Goal: Download file/media

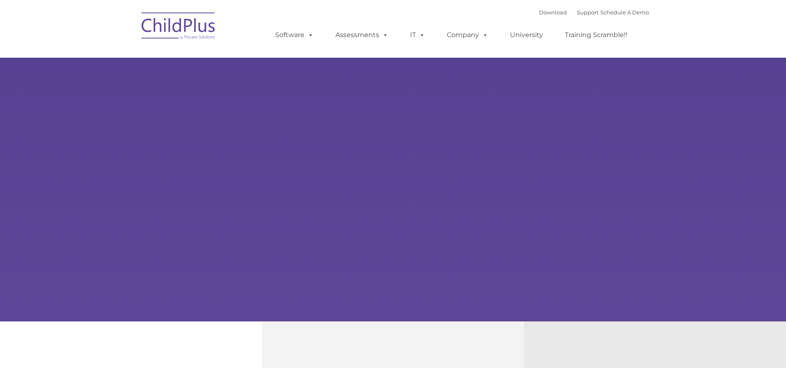
type input ""
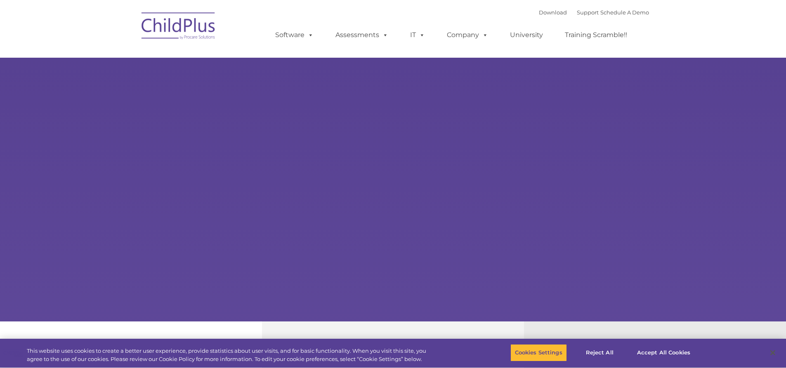
select select "MEDIUM"
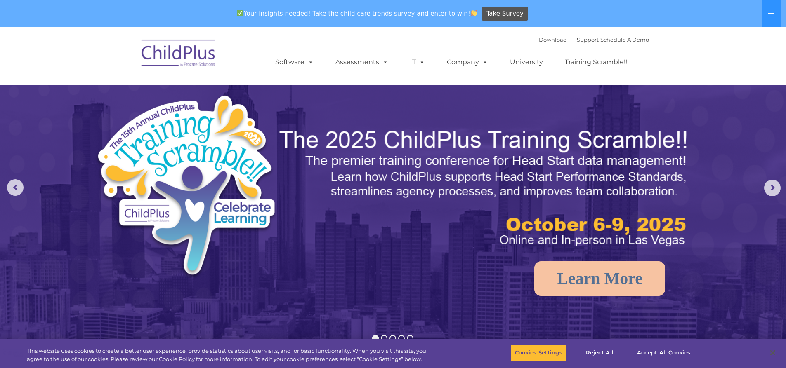
click at [182, 49] on img at bounding box center [178, 54] width 83 height 41
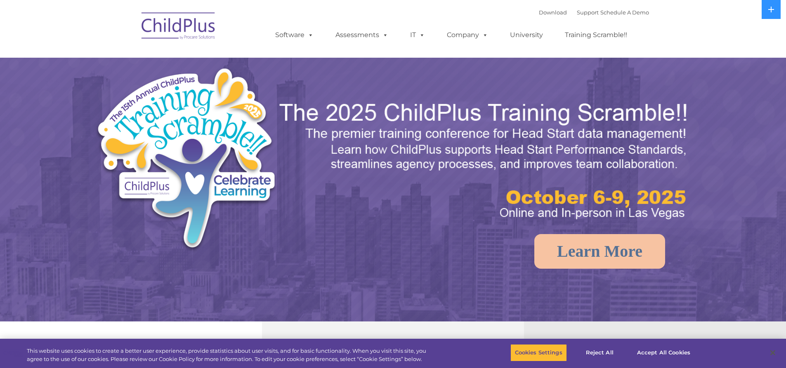
select select "MEDIUM"
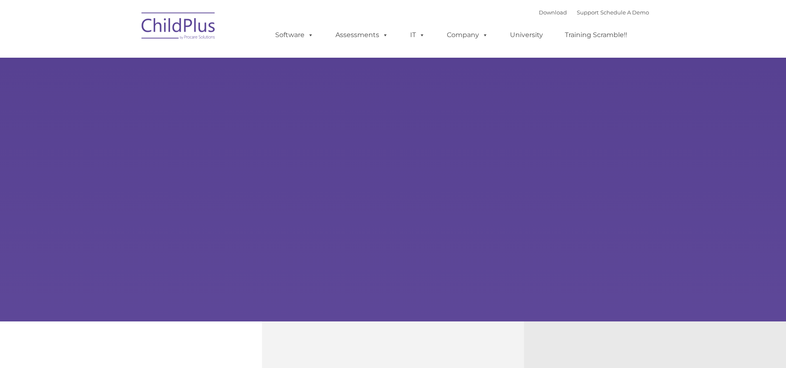
type input ""
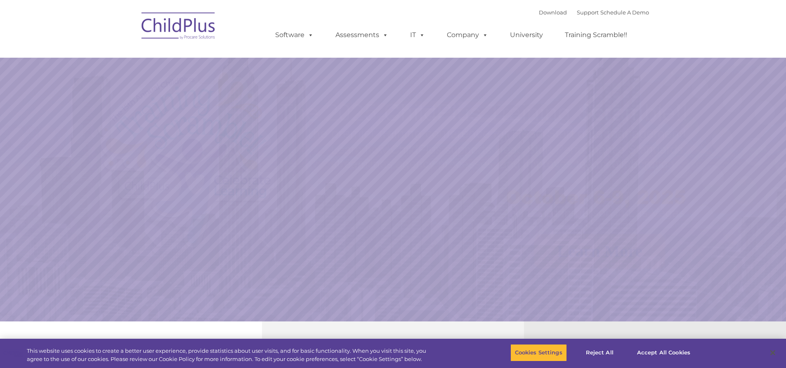
select select "MEDIUM"
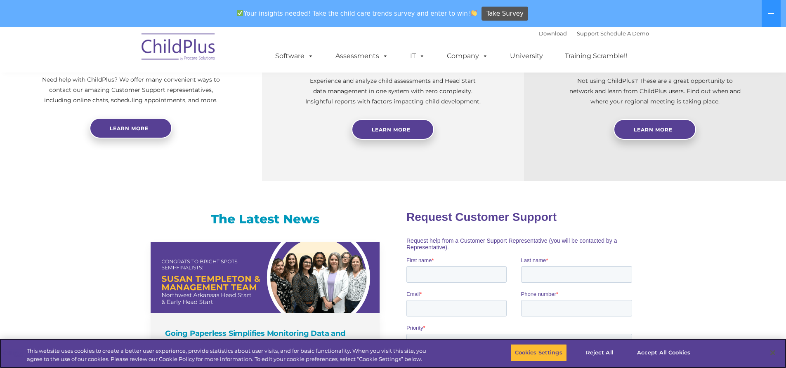
scroll to position [361, 0]
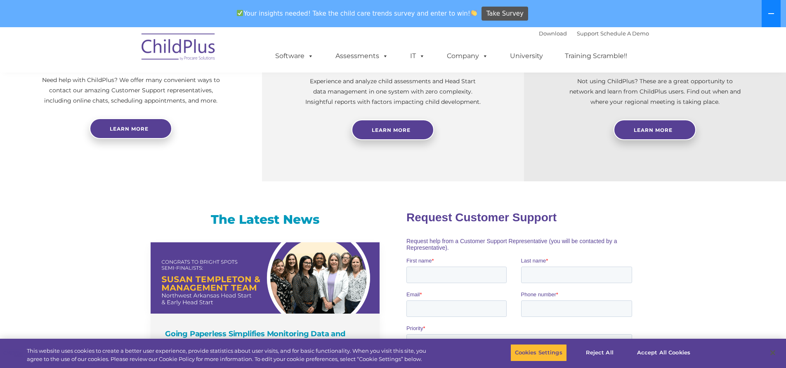
click at [770, 10] on icon at bounding box center [771, 13] width 7 height 7
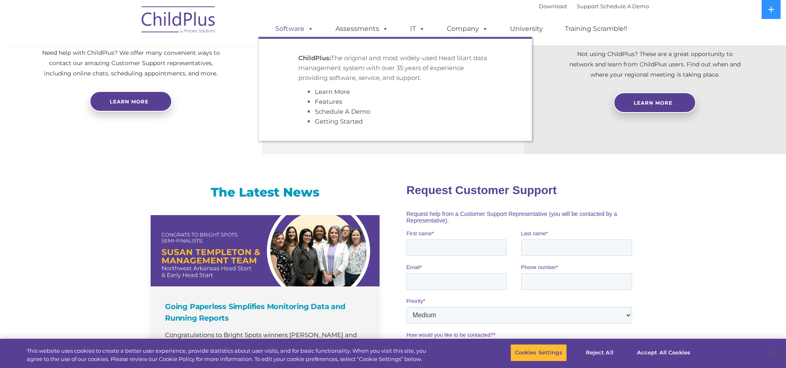
click at [309, 27] on span at bounding box center [308, 29] width 9 height 8
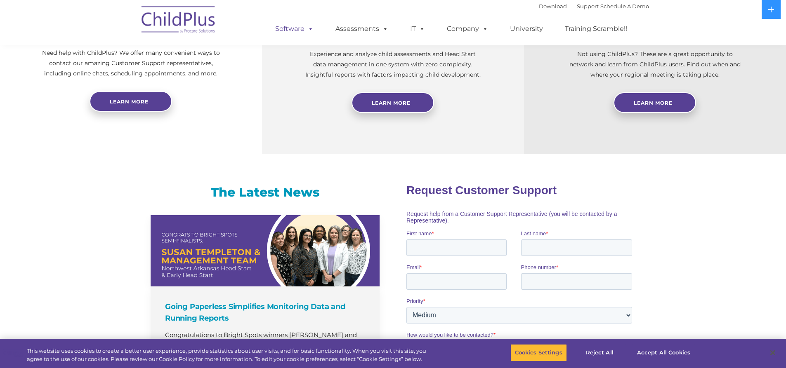
click at [309, 27] on span at bounding box center [308, 29] width 9 height 8
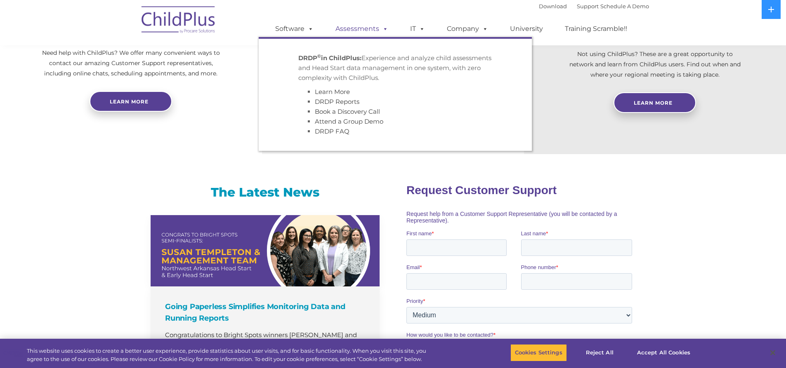
click at [370, 27] on link "Assessments" at bounding box center [361, 29] width 69 height 17
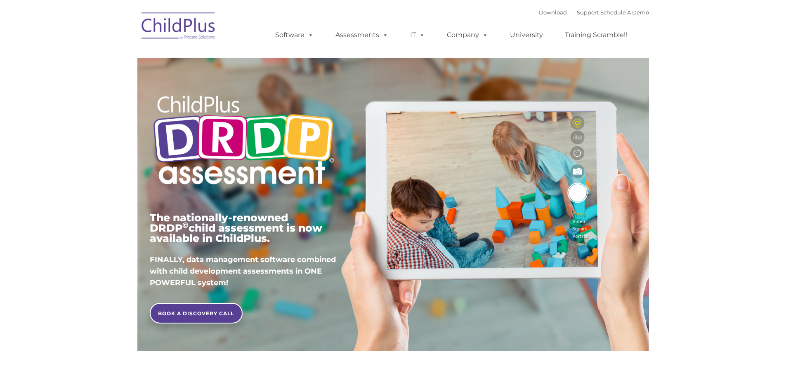
type input ""
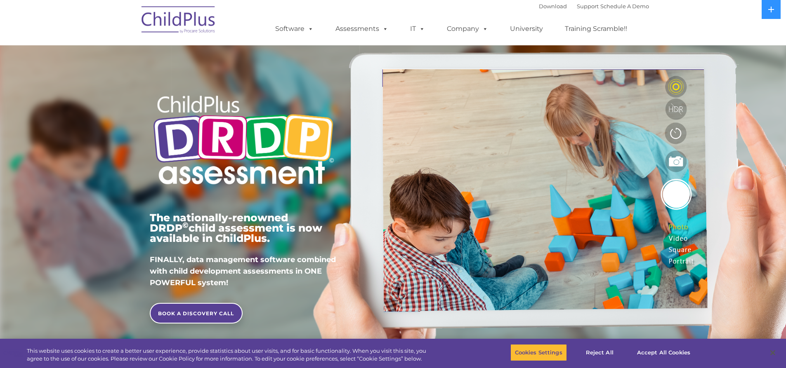
click at [177, 24] on img at bounding box center [178, 20] width 83 height 41
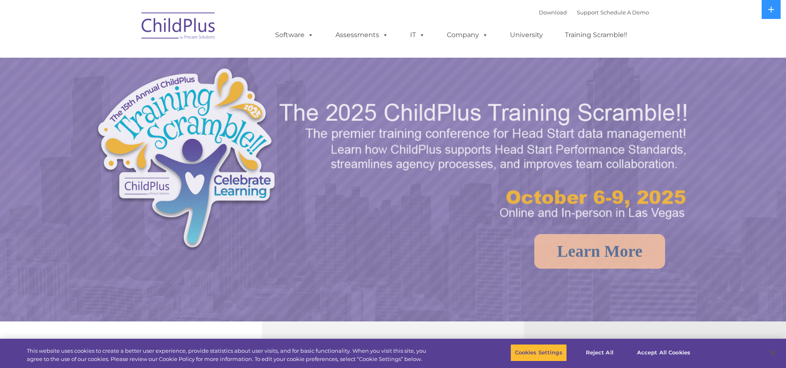
select select "MEDIUM"
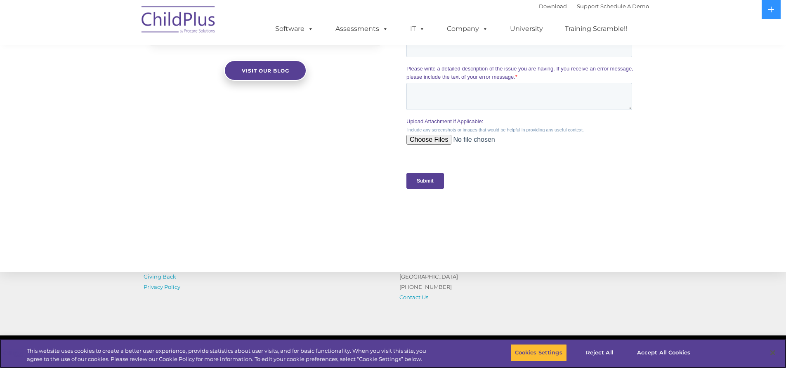
scroll to position [809, 0]
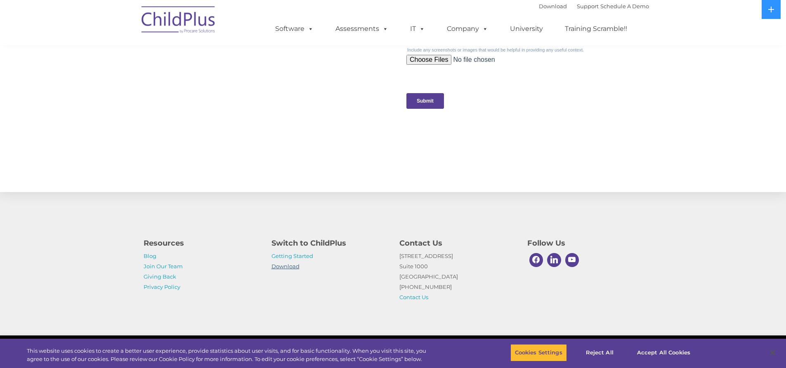
click at [284, 268] on link "Download" at bounding box center [285, 266] width 28 height 7
